Goal: Navigation & Orientation: Go to known website

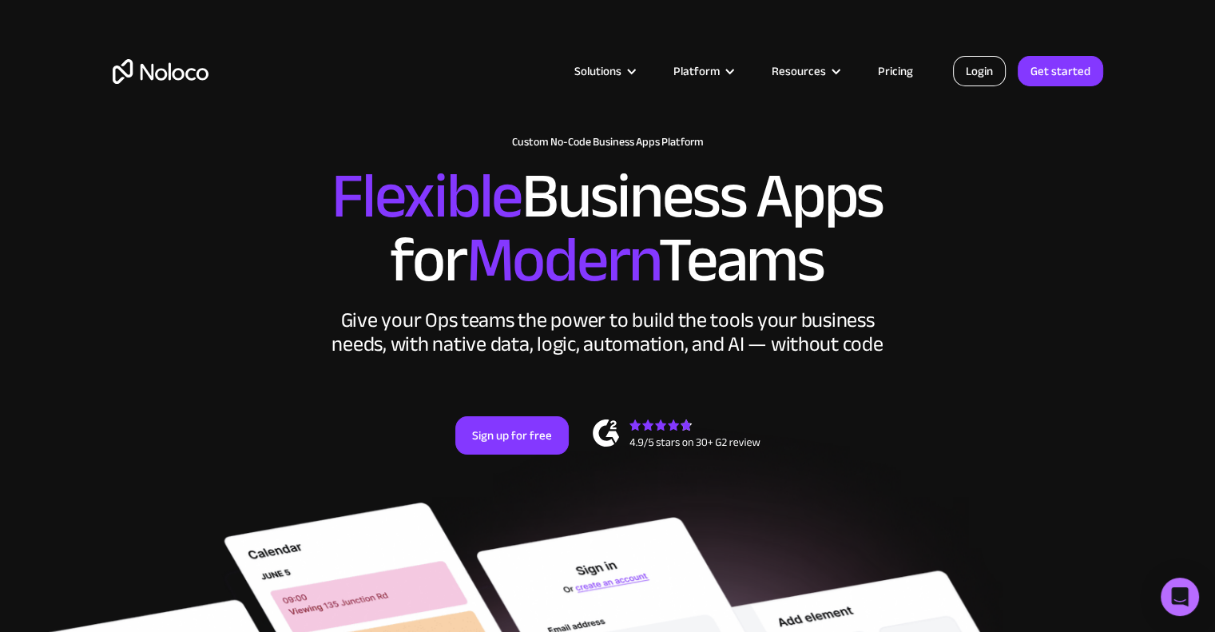
click at [978, 69] on link "Login" at bounding box center [979, 71] width 53 height 30
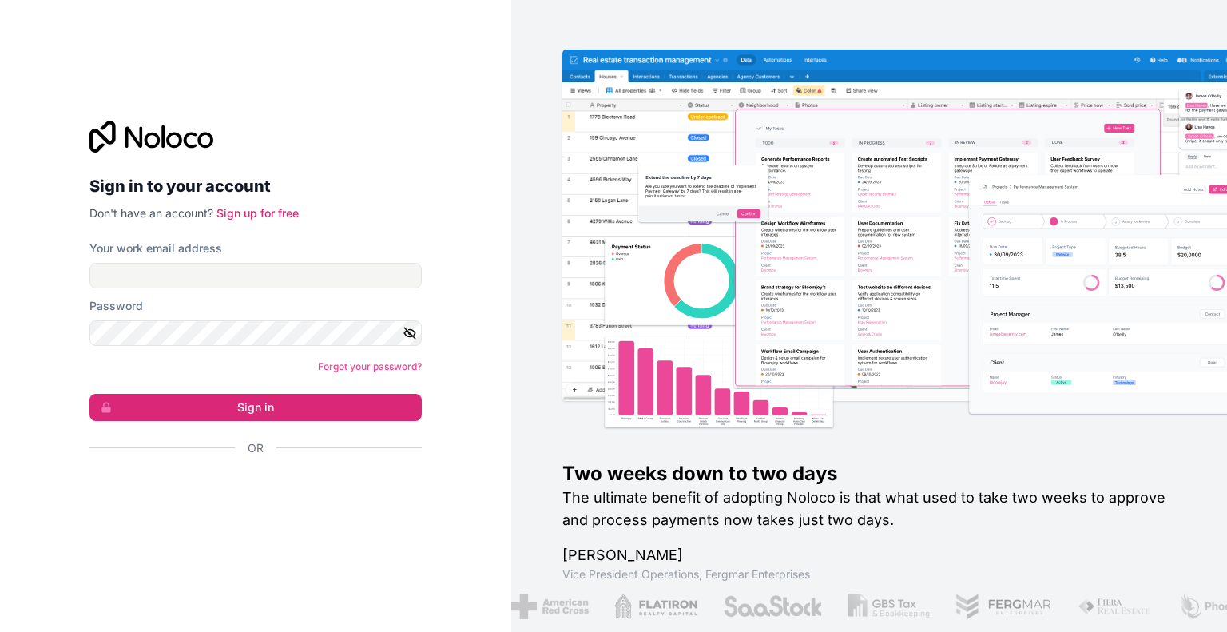
click at [150, 261] on div "Your work email address" at bounding box center [255, 264] width 332 height 48
click at [153, 274] on input "Your work email address" at bounding box center [255, 276] width 332 height 26
type input "admin@insuranceautomationsolutions.com"
click at [89, 394] on button "Sign in" at bounding box center [255, 407] width 332 height 27
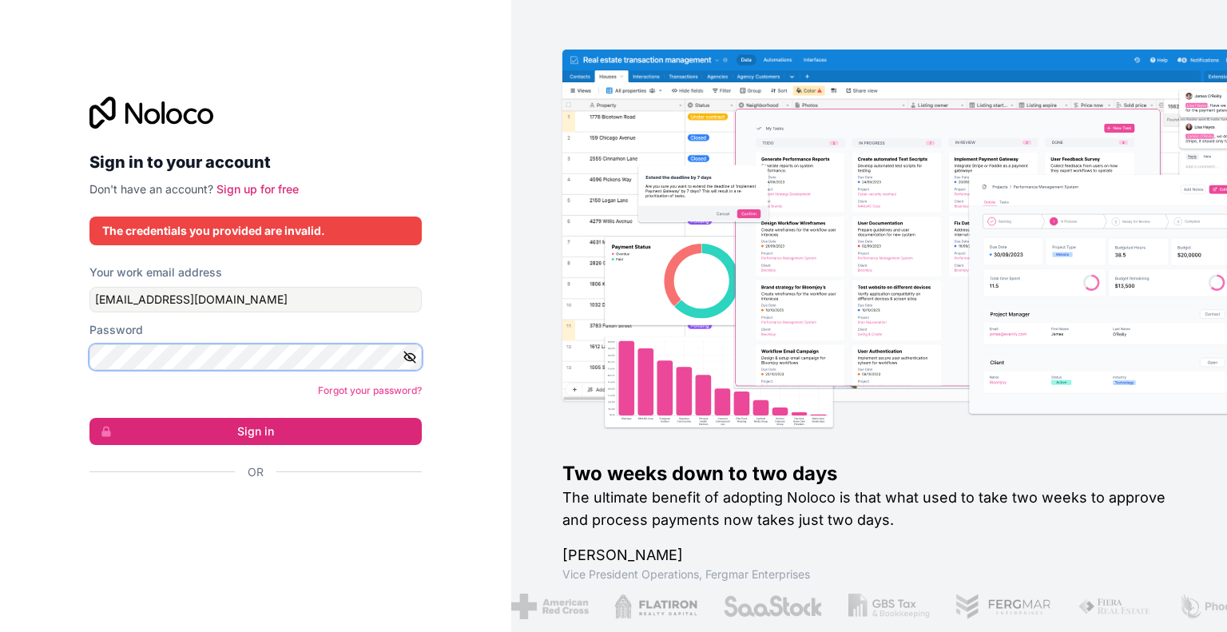
click at [89, 418] on button "Sign in" at bounding box center [255, 431] width 332 height 27
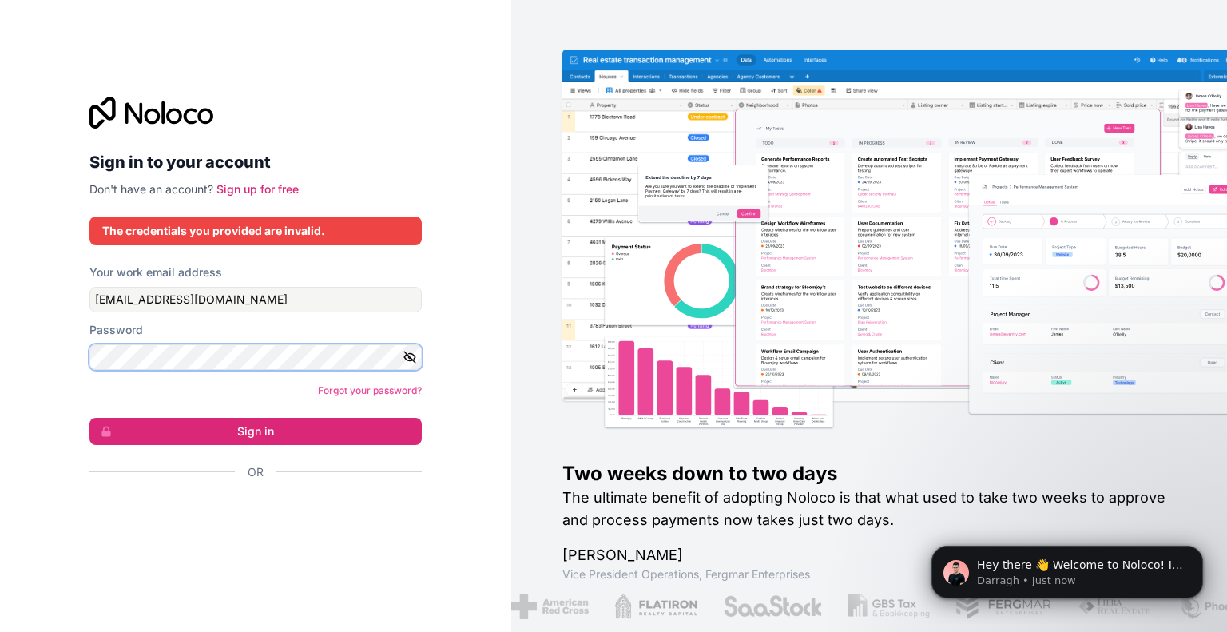
click at [47, 354] on div "Sign in to your account Don't have an account? Sign up for free The credentials…" at bounding box center [255, 316] width 511 height 632
click at [89, 418] on button "Sign in" at bounding box center [255, 431] width 332 height 27
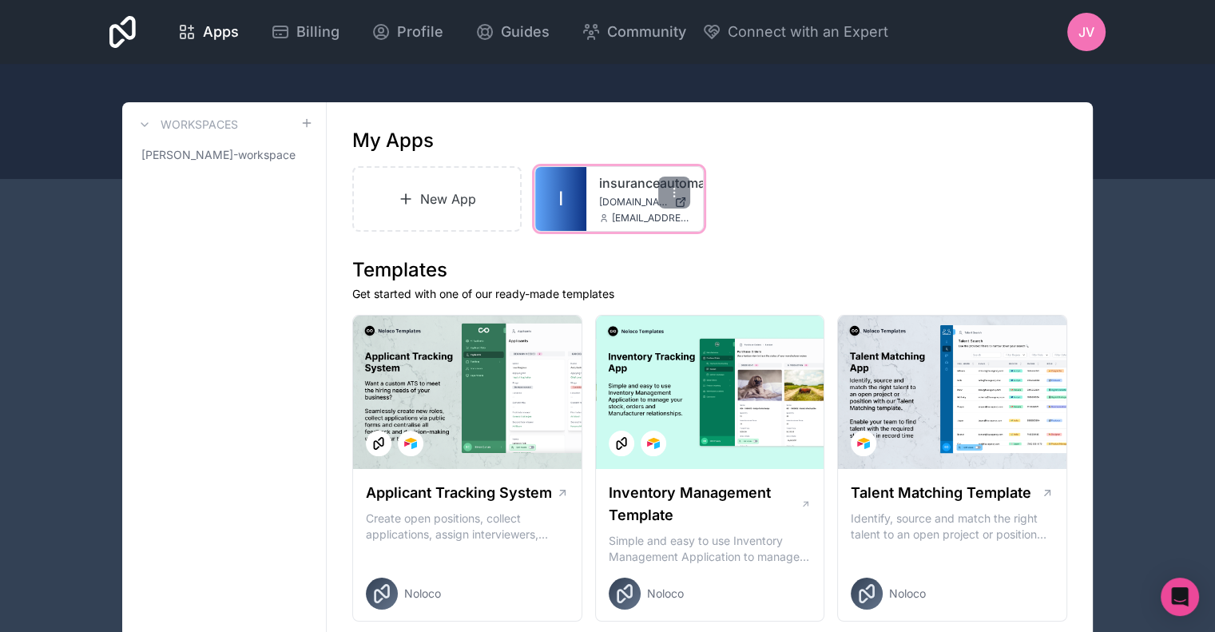
click at [649, 205] on span "insuranceautomationsolutions.noloco.co" at bounding box center [633, 202] width 69 height 13
